Goal: Transaction & Acquisition: Purchase product/service

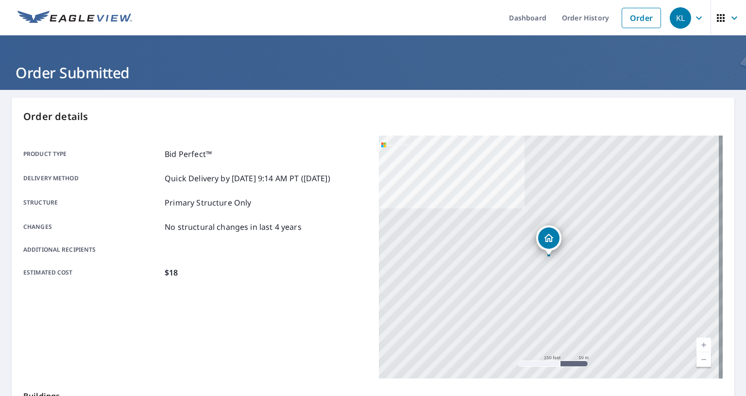
scroll to position [32, 0]
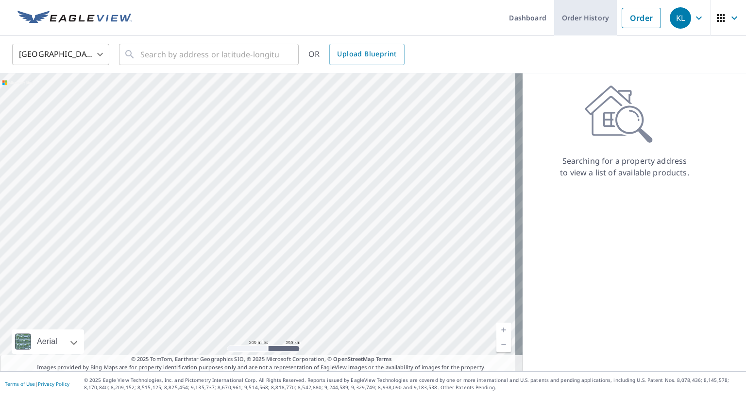
click at [600, 25] on link "Order History" at bounding box center [585, 17] width 63 height 35
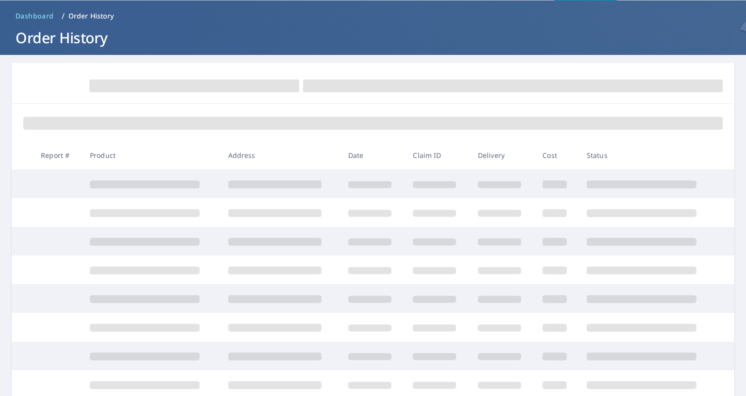
scroll to position [97, 0]
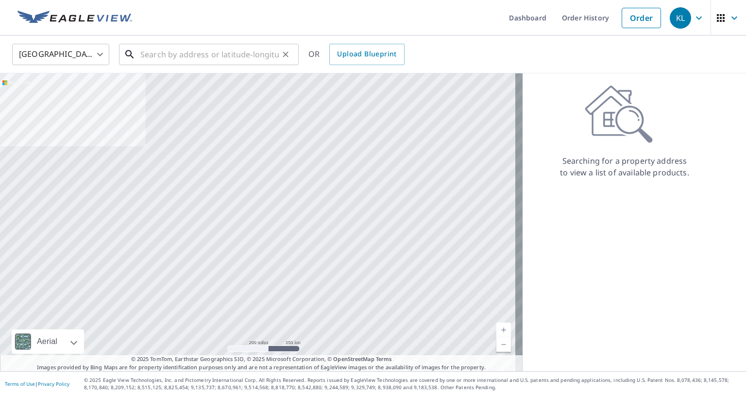
click at [157, 60] on input "text" at bounding box center [209, 54] width 138 height 27
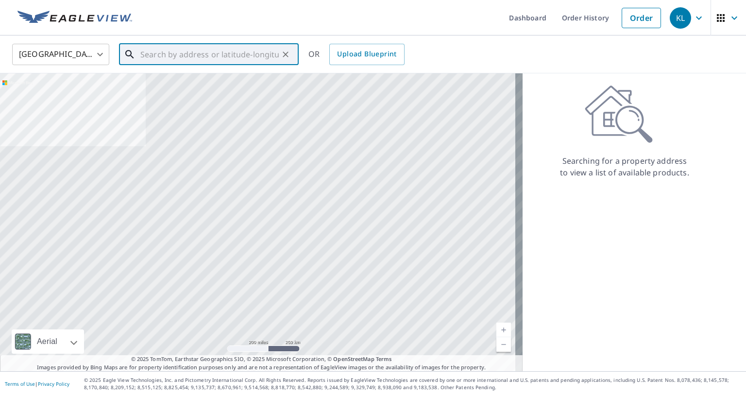
paste input "[STREET_ADDRESS]"
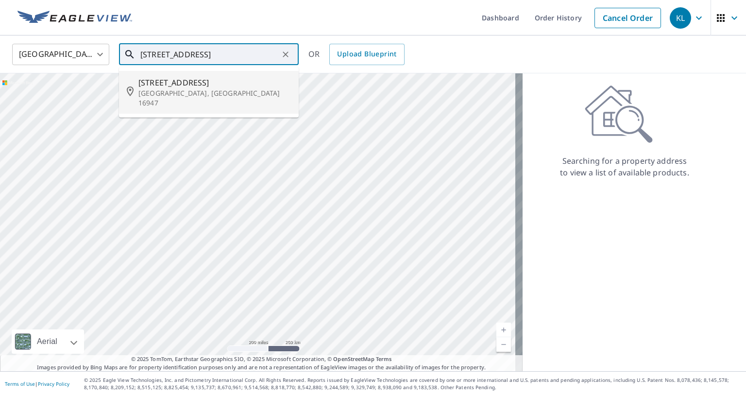
click at [185, 85] on span "[STREET_ADDRESS]" at bounding box center [214, 83] width 153 height 12
type input "[STREET_ADDRESS][PERSON_NAME]"
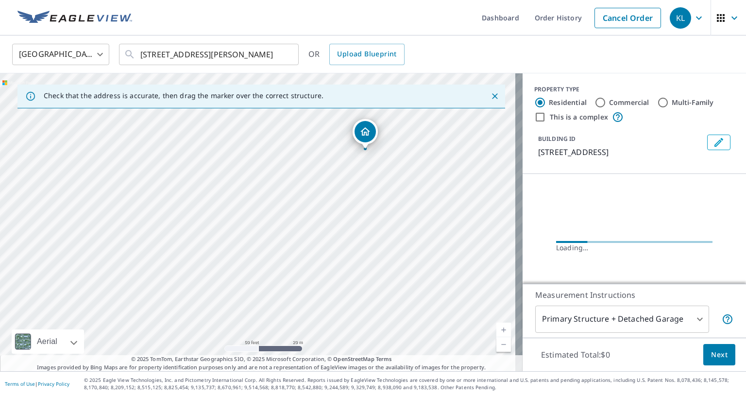
drag, startPoint x: 242, startPoint y: 219, endPoint x: 222, endPoint y: 181, distance: 43.3
click at [222, 181] on div "[STREET_ADDRESS][PERSON_NAME]" at bounding box center [261, 222] width 523 height 298
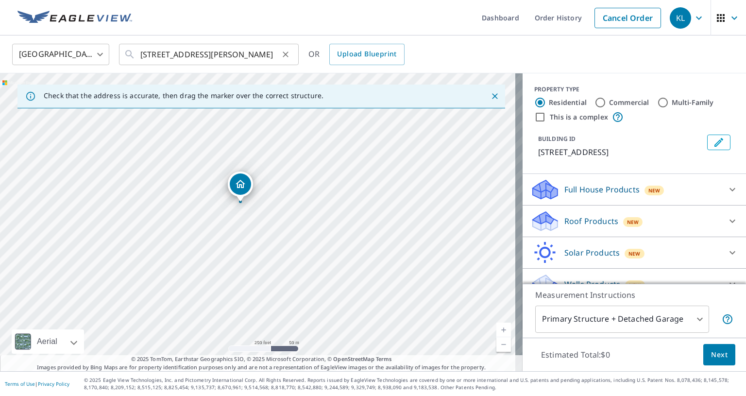
click at [283, 55] on icon "Clear" at bounding box center [286, 55] width 10 height 10
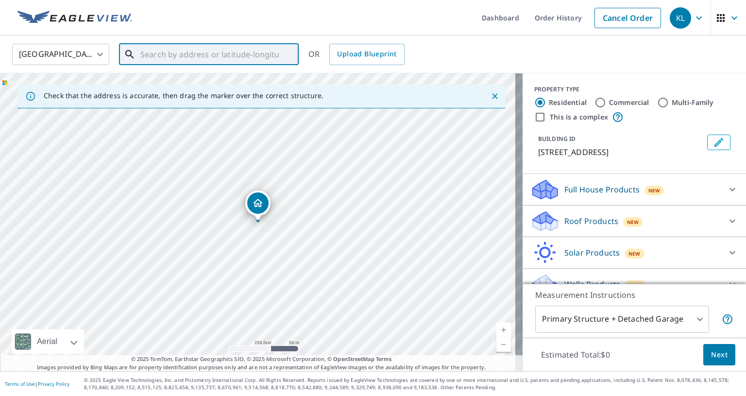
click at [224, 55] on input "text" at bounding box center [209, 54] width 138 height 27
paste input "[STREET_ADDRESS]"
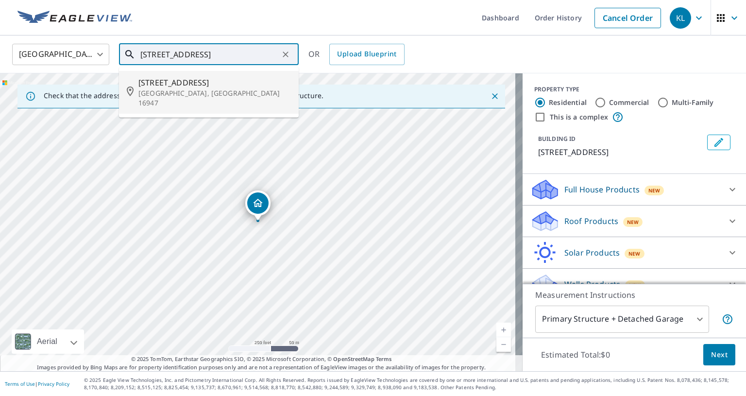
click at [235, 85] on span "[STREET_ADDRESS]" at bounding box center [214, 83] width 153 height 12
type input "[STREET_ADDRESS]"
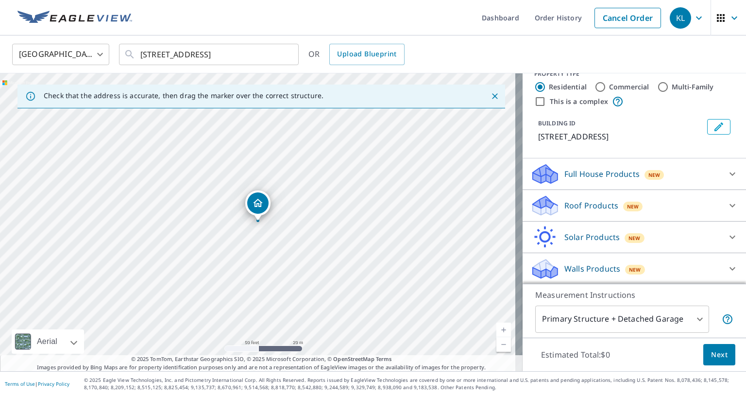
click at [595, 206] on p "Roof Products" at bounding box center [592, 206] width 54 height 12
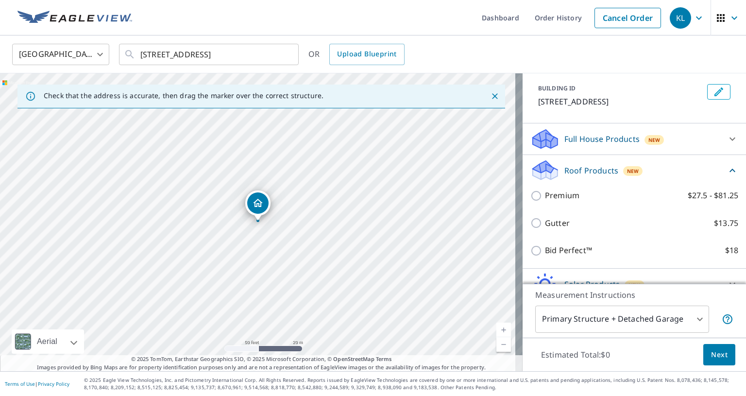
scroll to position [97, 0]
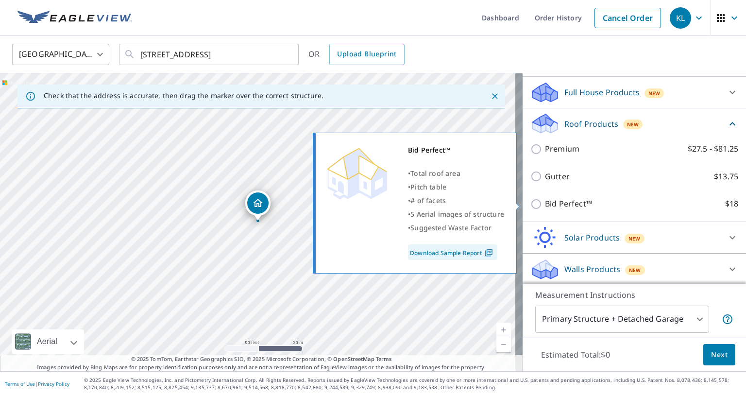
click at [531, 203] on input "Bid Perfect™ $18" at bounding box center [538, 204] width 15 height 12
checkbox input "true"
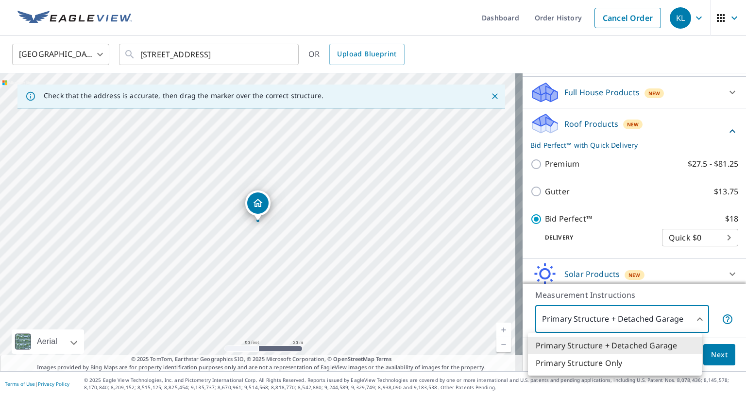
click at [634, 311] on body "KL KL Dashboard Order History Cancel Order KL [GEOGRAPHIC_DATA] [GEOGRAPHIC_DAT…" at bounding box center [373, 198] width 746 height 396
click at [609, 358] on li "Primary Structure Only" at bounding box center [615, 362] width 174 height 17
type input "2"
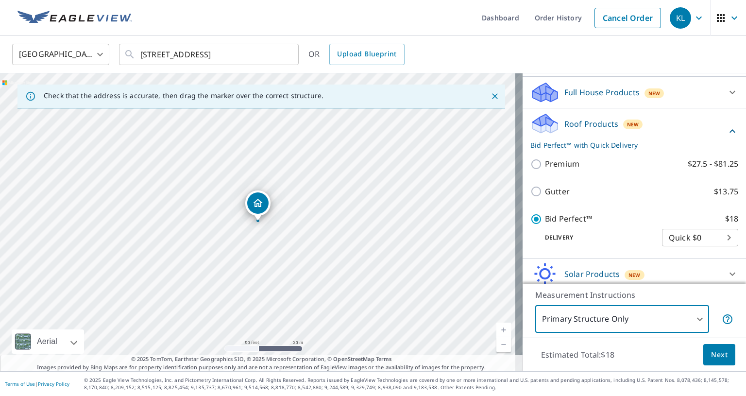
click at [711, 353] on span "Next" at bounding box center [719, 355] width 17 height 12
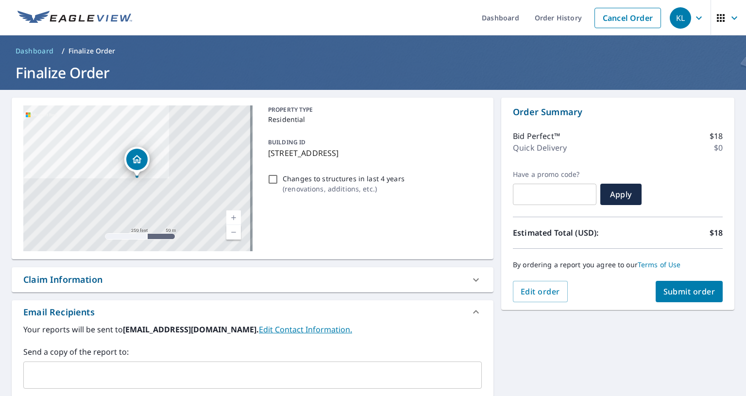
click at [692, 286] on span "Submit order" at bounding box center [690, 291] width 52 height 11
